Goal: Information Seeking & Learning: Learn about a topic

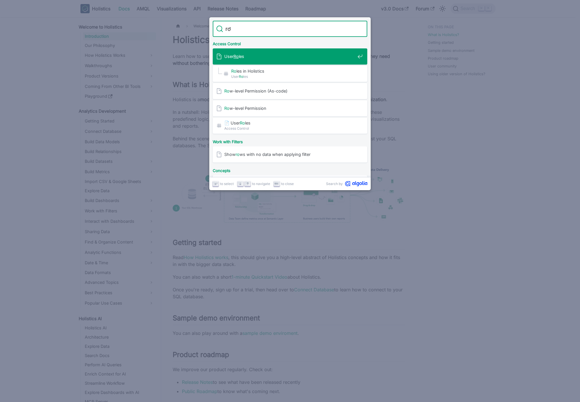
type input "row"
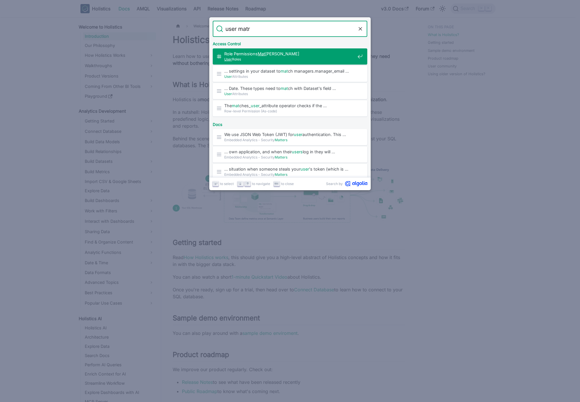
type input "user matri"
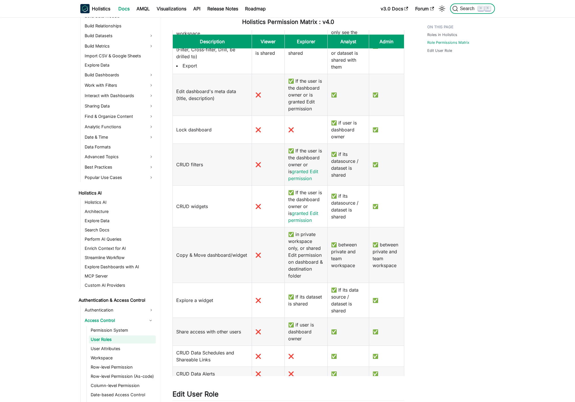
scroll to position [603, 0]
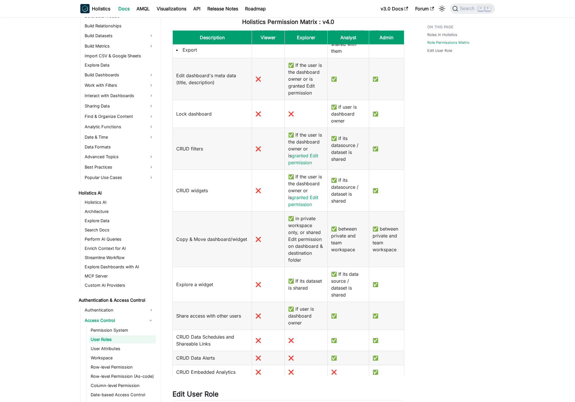
click at [449, 160] on div "Roles in Holistics Role Permissions Matrix Edit User Role" at bounding box center [458, 211] width 85 height 779
